Goal: Task Accomplishment & Management: Use online tool/utility

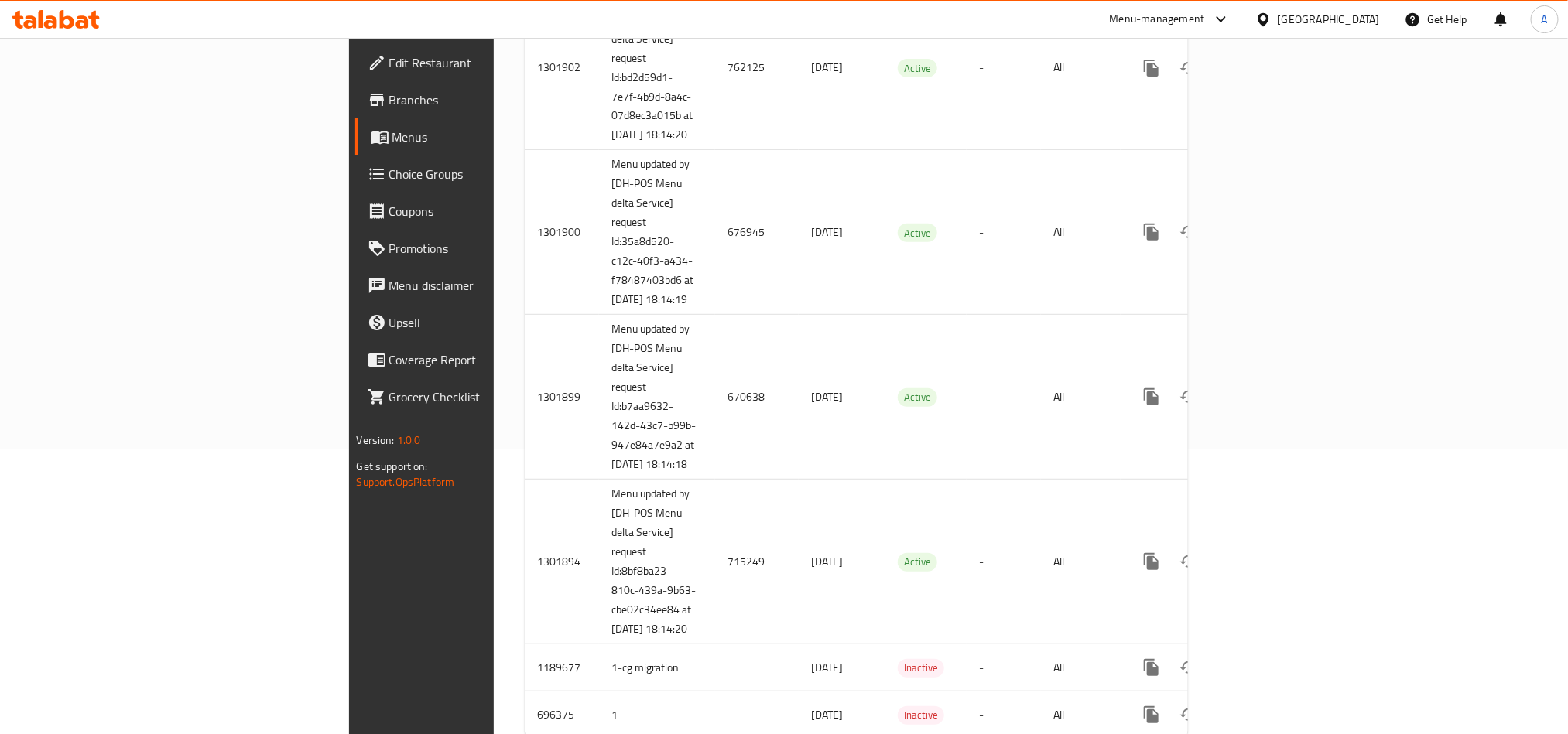
scroll to position [279, 0]
click at [67, 21] on icon at bounding box center [56, 19] width 87 height 19
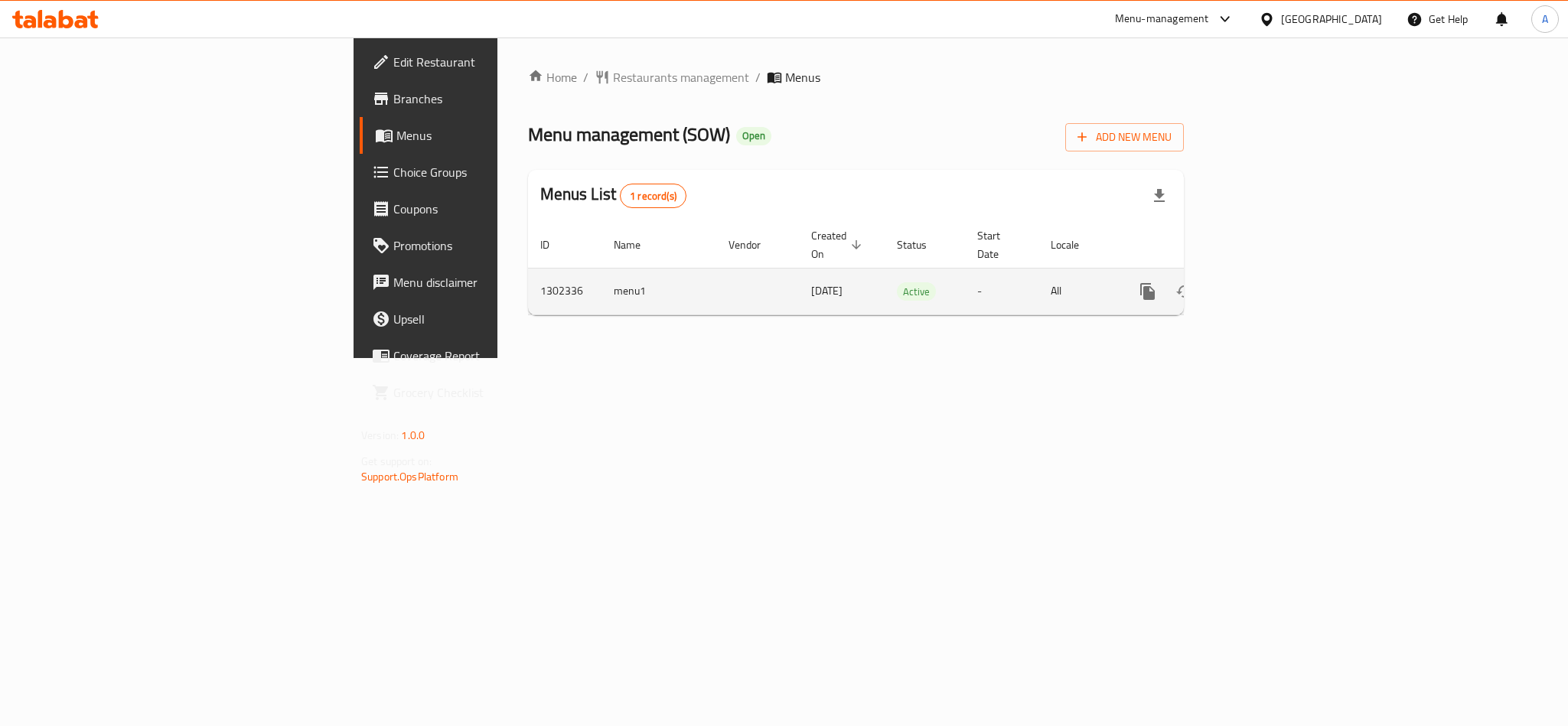
click at [1267, 282] on icon "enhanced table" at bounding box center [1258, 291] width 19 height 18
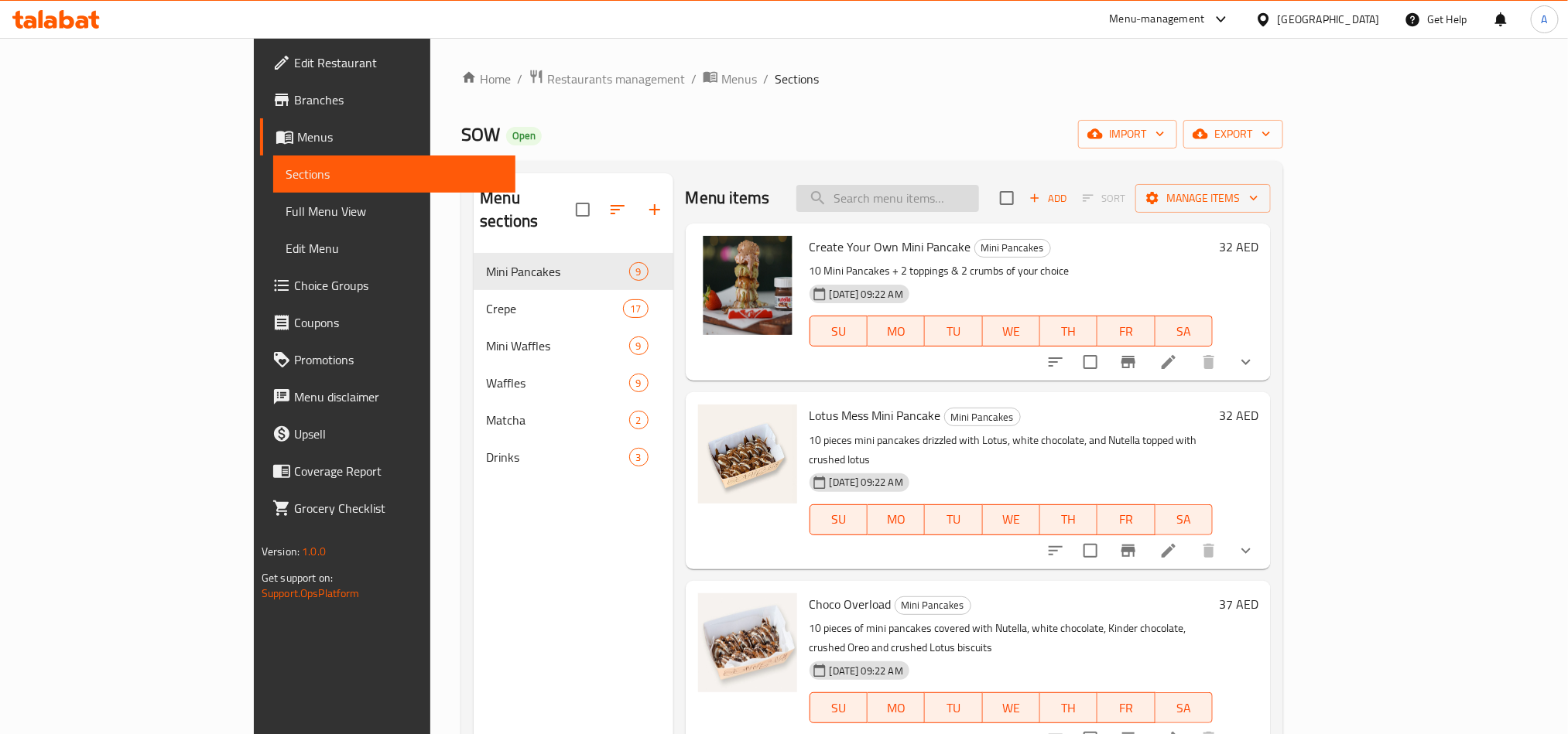
click at [957, 202] on input "search" at bounding box center [887, 198] width 182 height 27
paste input "Mini pancakes"
click at [979, 198] on input "Mini pancakes" at bounding box center [887, 198] width 182 height 27
type input "M"
click at [959, 205] on input "search" at bounding box center [887, 198] width 182 height 27
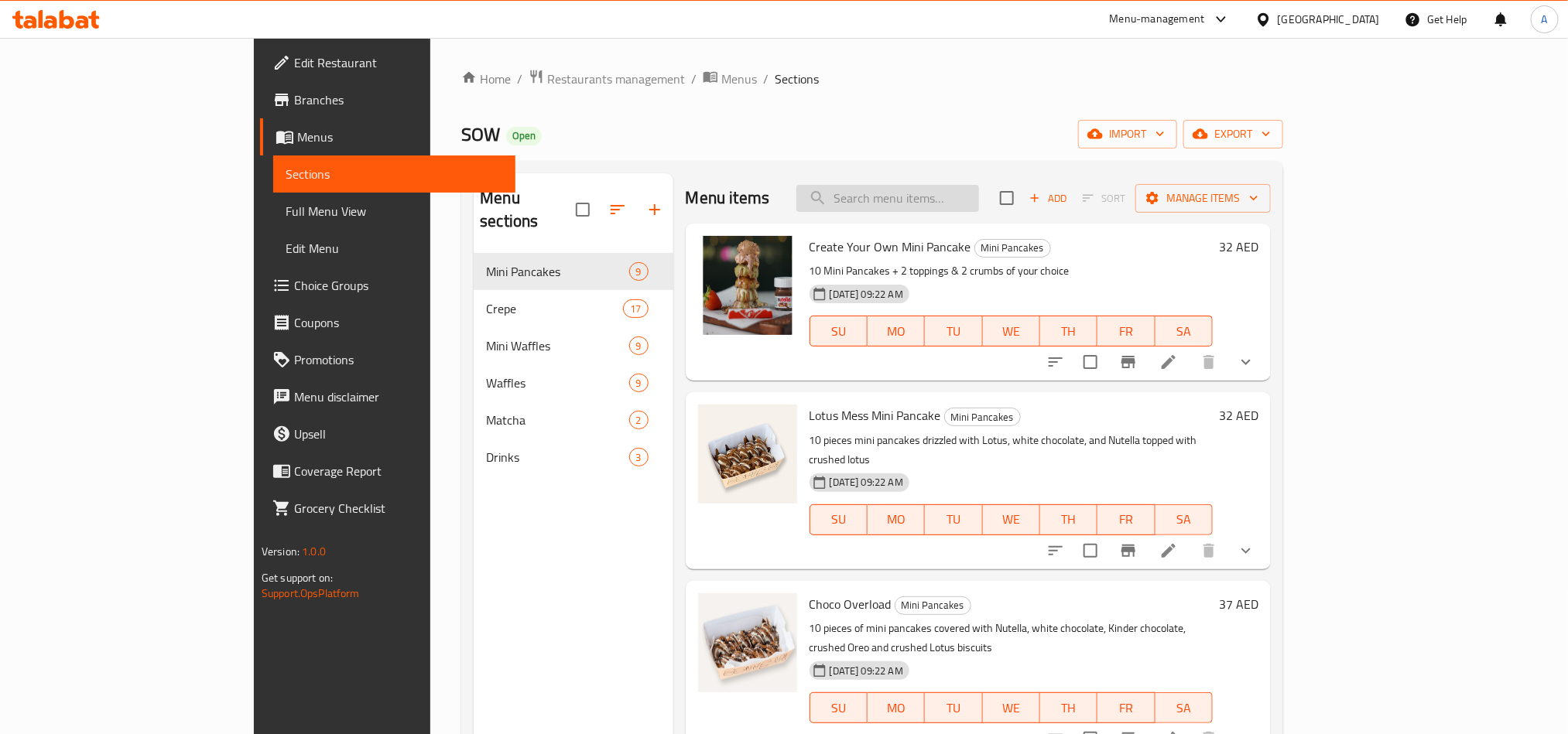
paste input "Mini pancakes"
type input "Mini"
click at [962, 205] on input "Mini" at bounding box center [887, 198] width 182 height 27
click at [977, 189] on input "search" at bounding box center [887, 198] width 182 height 27
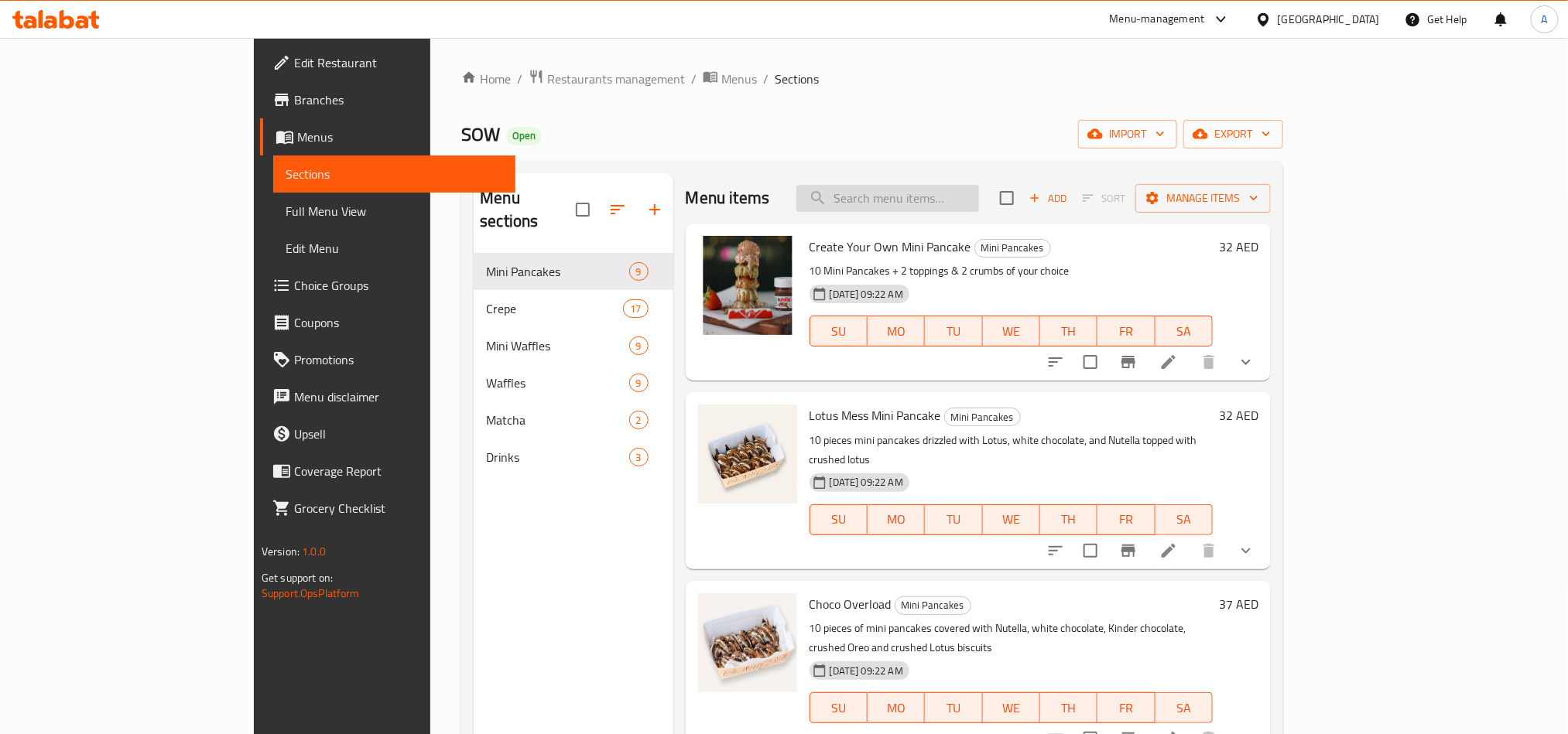
paste input "Choco Overload to Choco Overload Mini Pancakes"
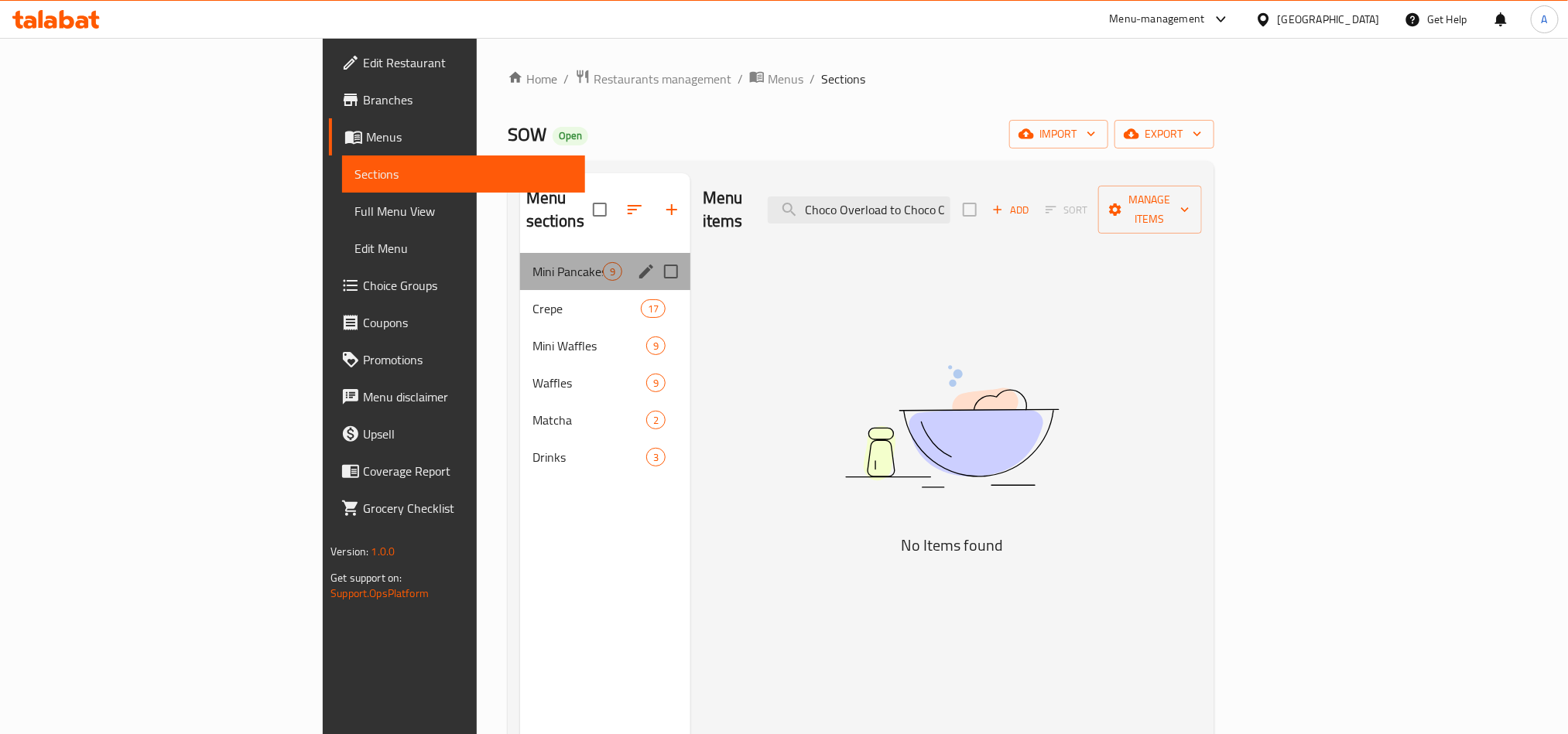
click at [520, 253] on div "Mini Pancakes 9" at bounding box center [605, 272] width 170 height 37
click at [533, 373] on span "Waffles" at bounding box center [568, 383] width 70 height 19
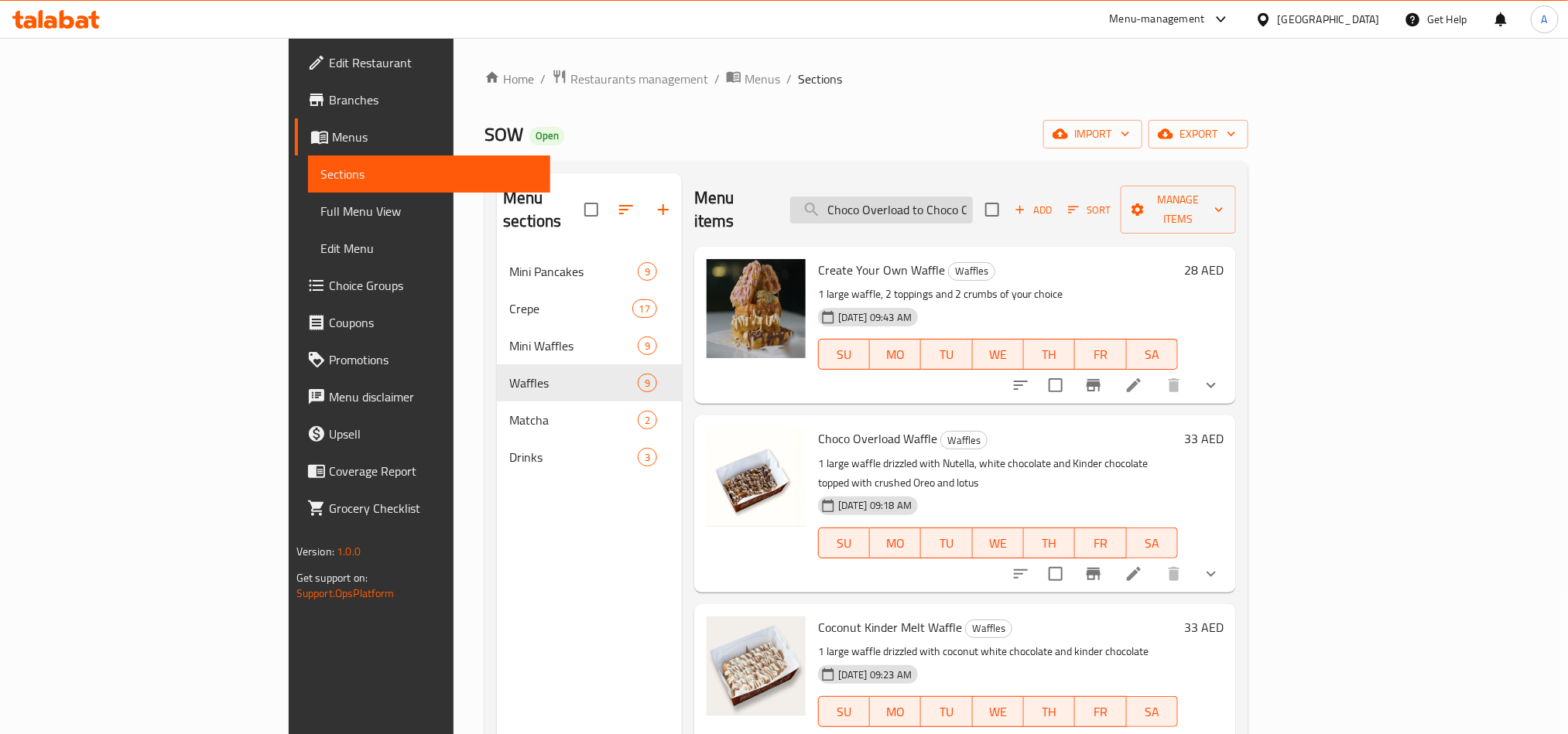
click at [973, 196] on input "Choco Overload to Choco Overload Mini Pancakes" at bounding box center [881, 210] width 182 height 27
paste input "Lotus Mess to Lotus Mess Waffle"
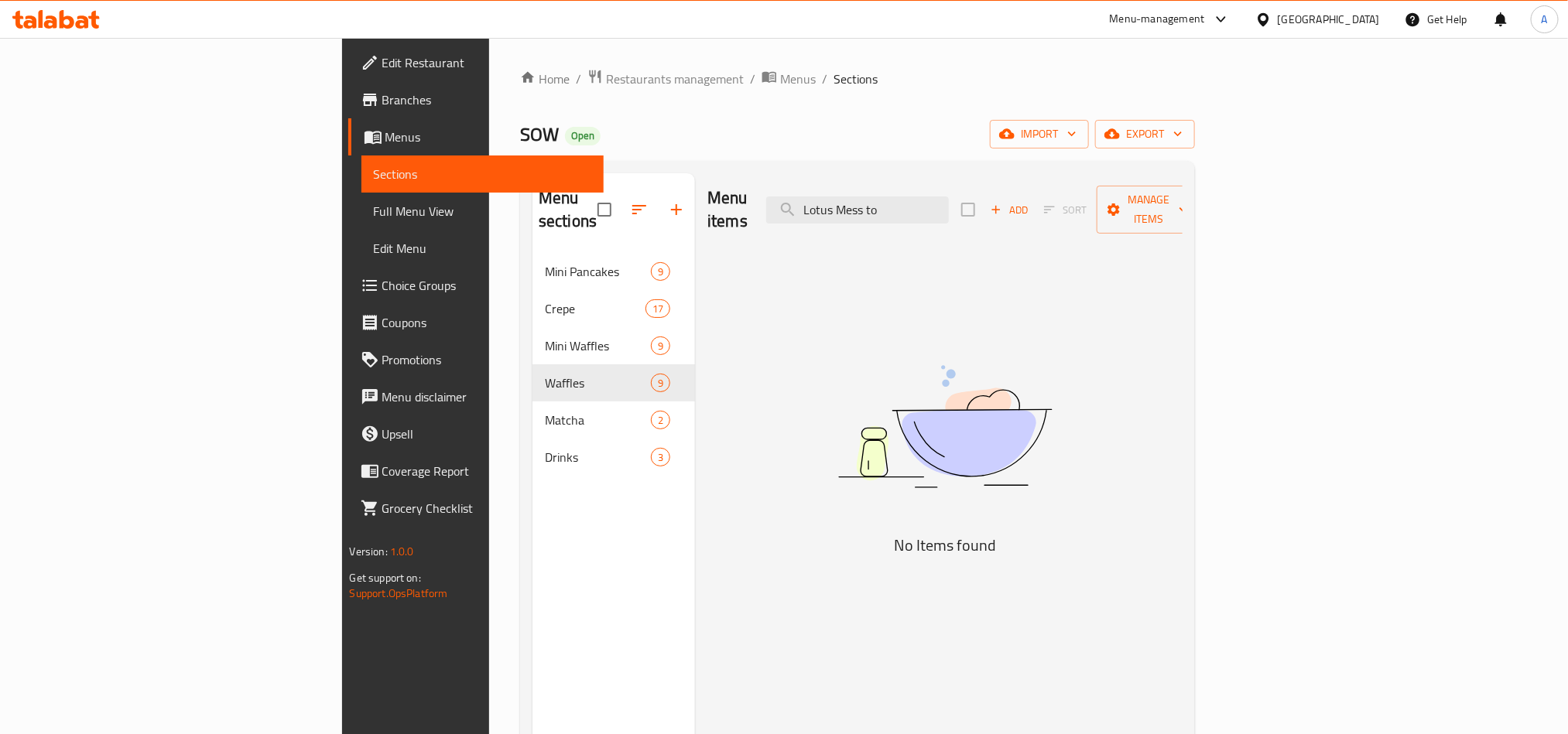
type input "Lotus Mess to"
